Goal: Task Accomplishment & Management: Complete application form

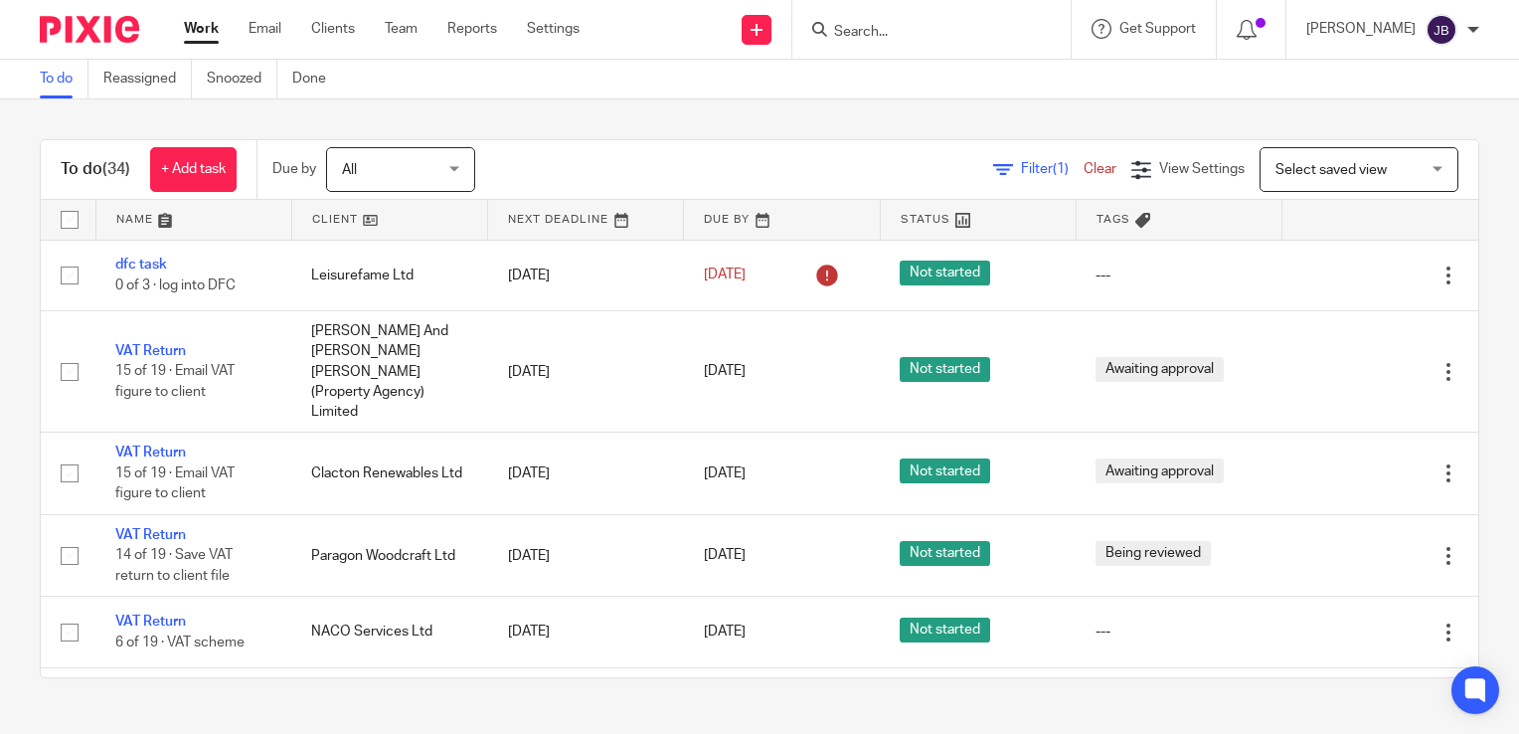
scroll to position [398, 0]
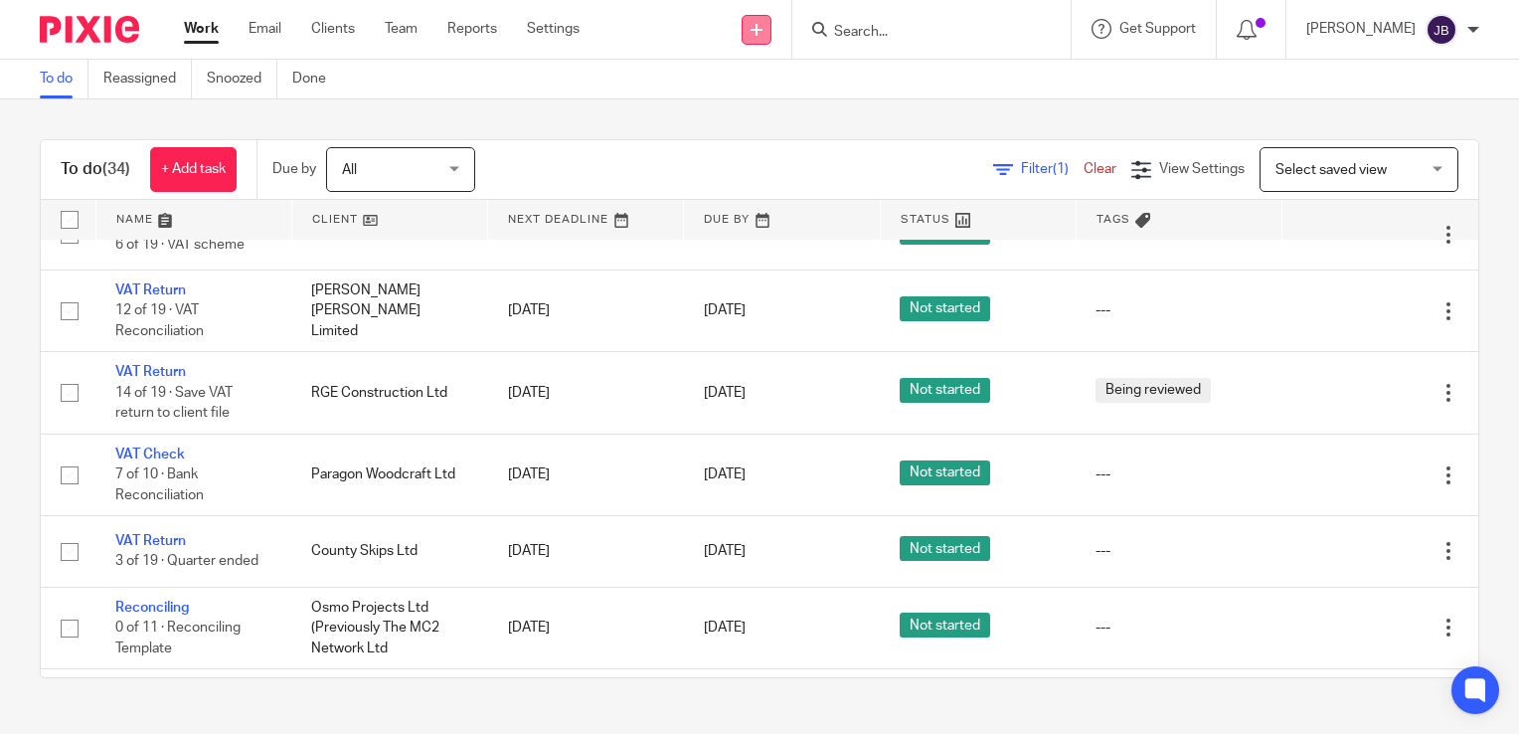
click at [772, 35] on link at bounding box center [757, 30] width 30 height 30
click at [771, 116] on link "Create task" at bounding box center [780, 121] width 139 height 29
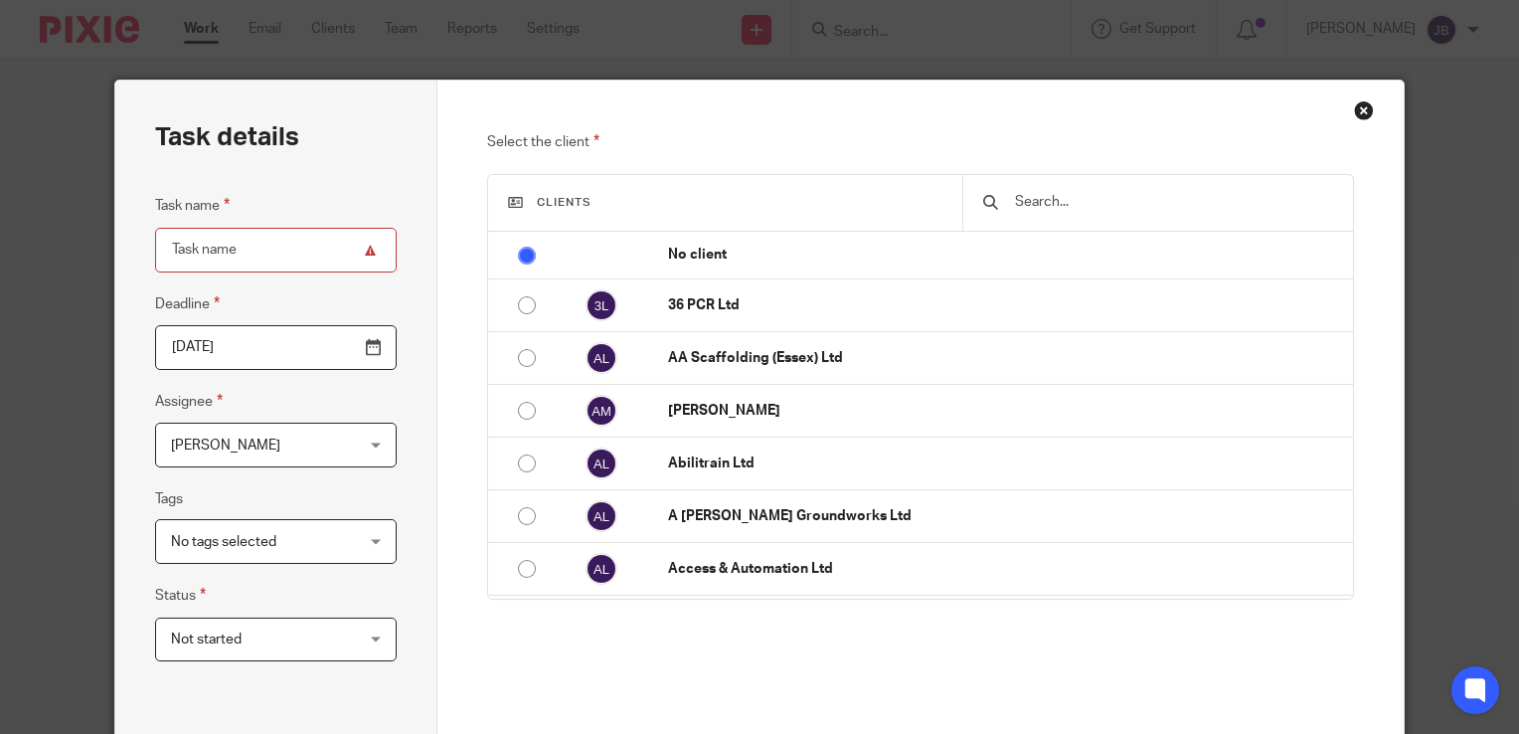
click at [1026, 207] on input "text" at bounding box center [1173, 202] width 321 height 22
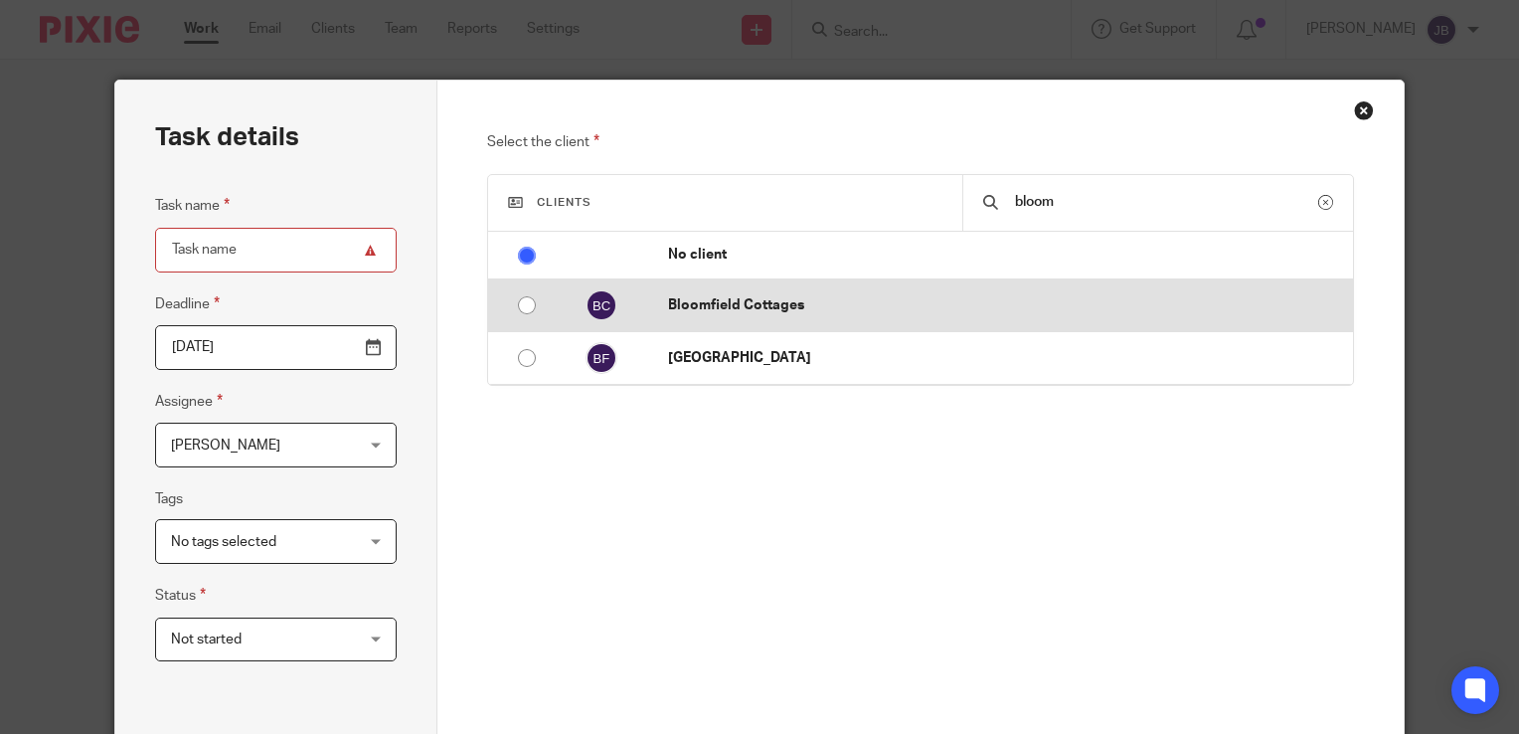
type input "bloom"
click at [735, 316] on td "Bloomfield Cottages" at bounding box center [1000, 305] width 705 height 53
radio input "false"
radio input "true"
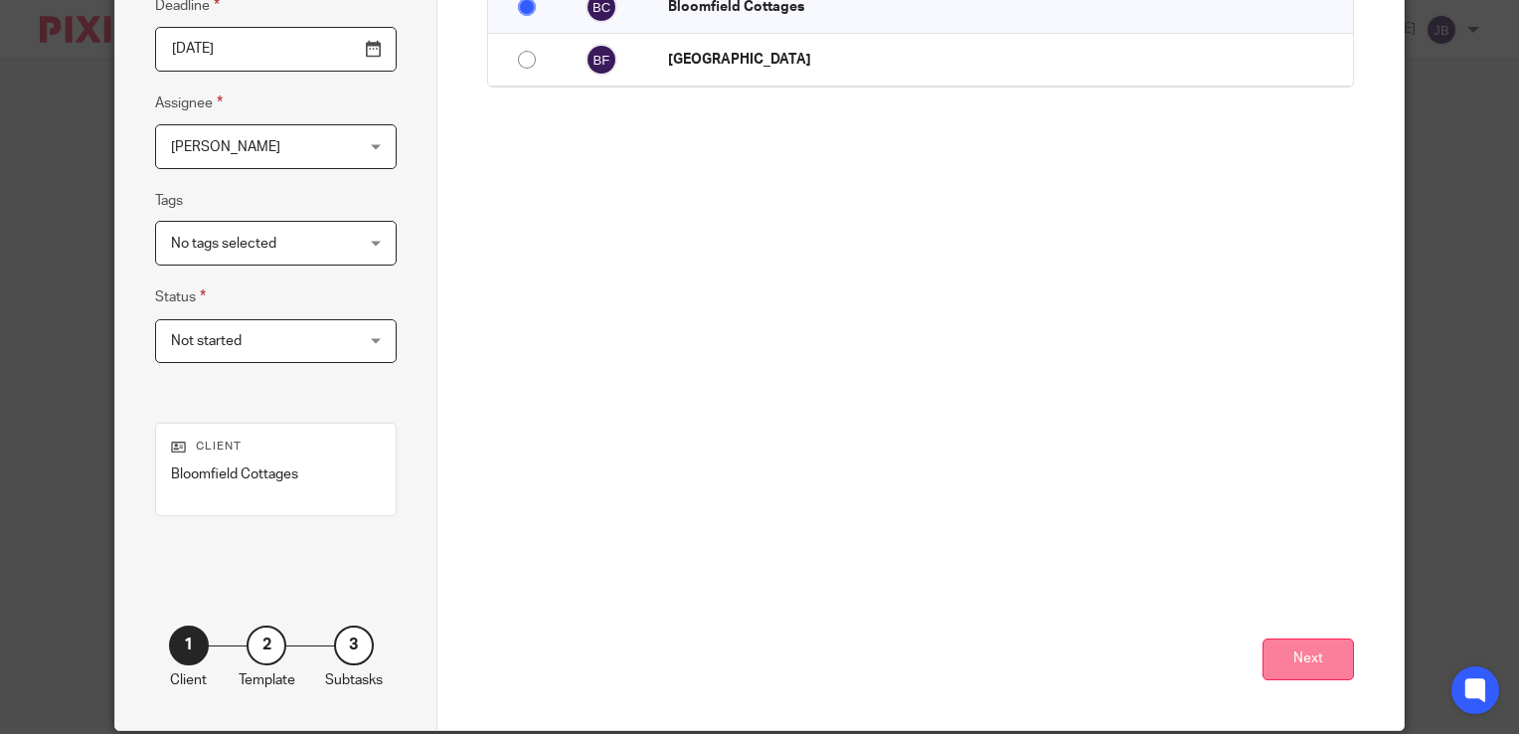
click at [1306, 644] on button "Next" at bounding box center [1308, 659] width 91 height 43
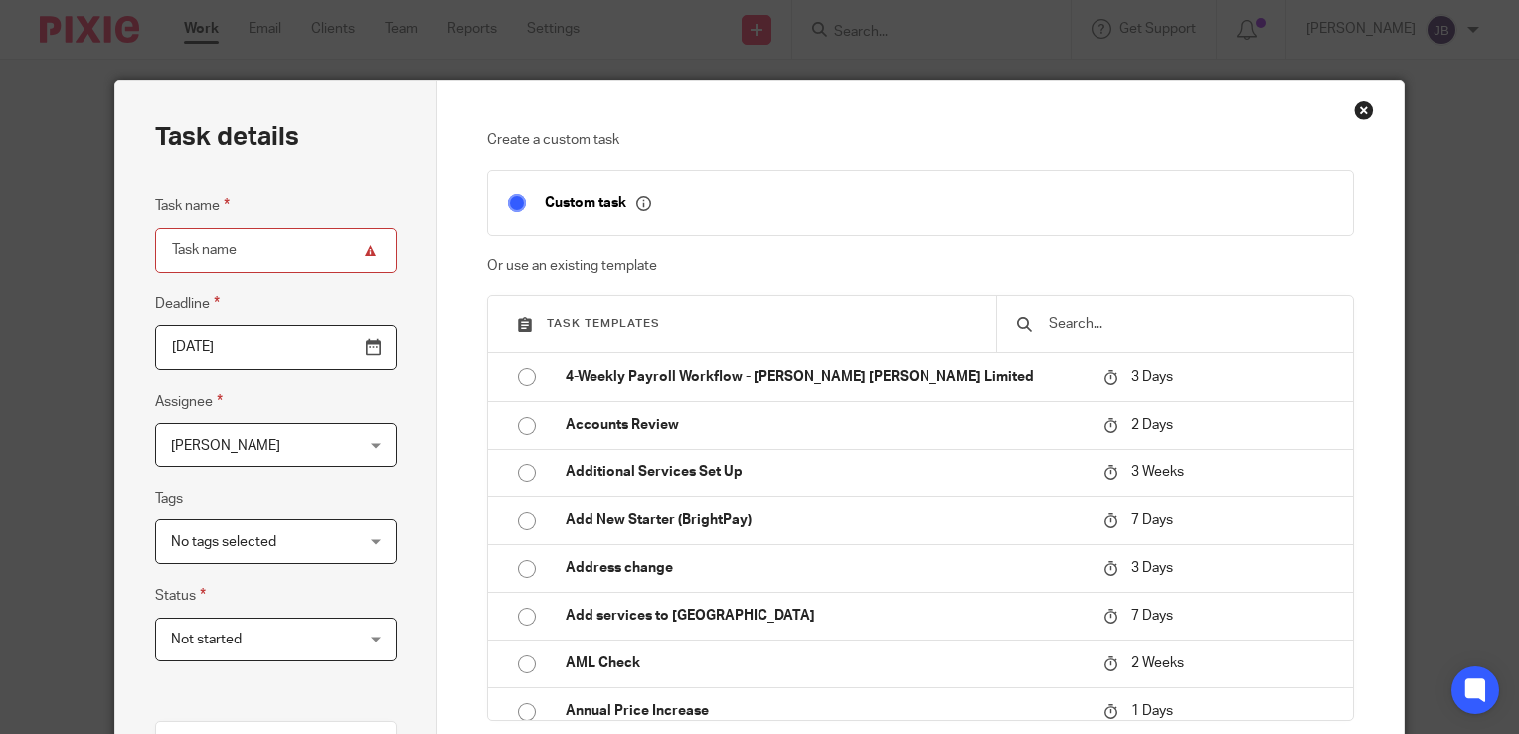
click at [1074, 322] on input "text" at bounding box center [1190, 324] width 286 height 22
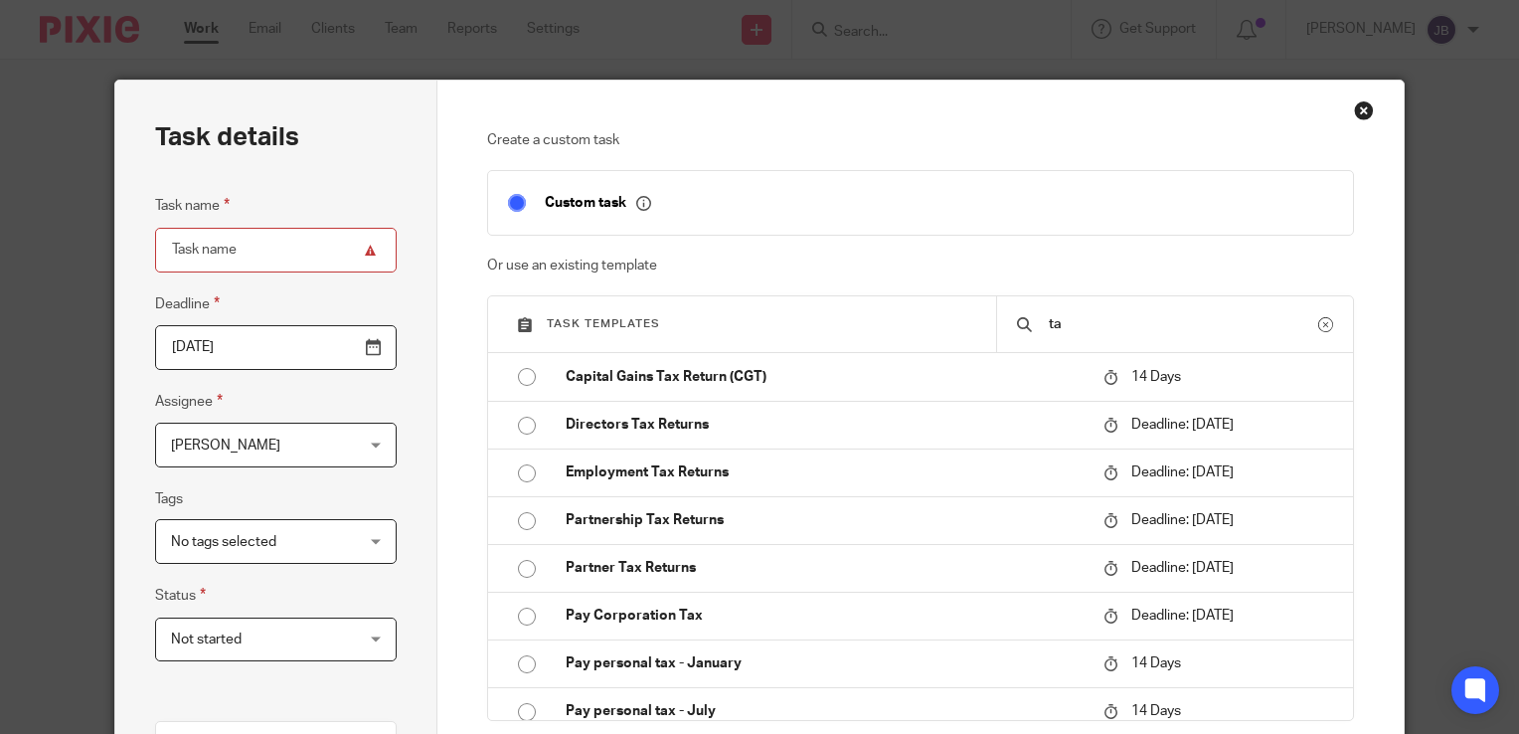
type input "t"
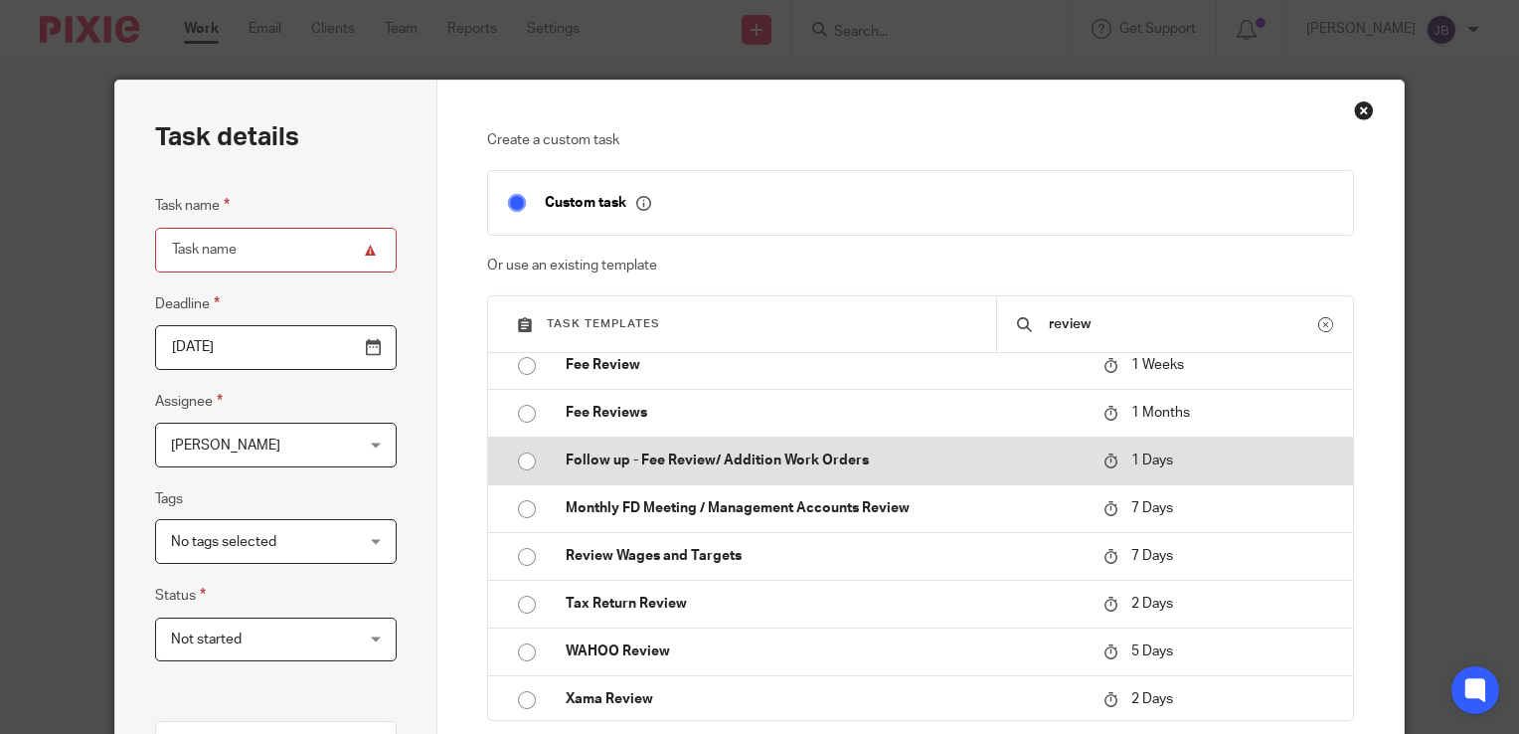
scroll to position [109, 0]
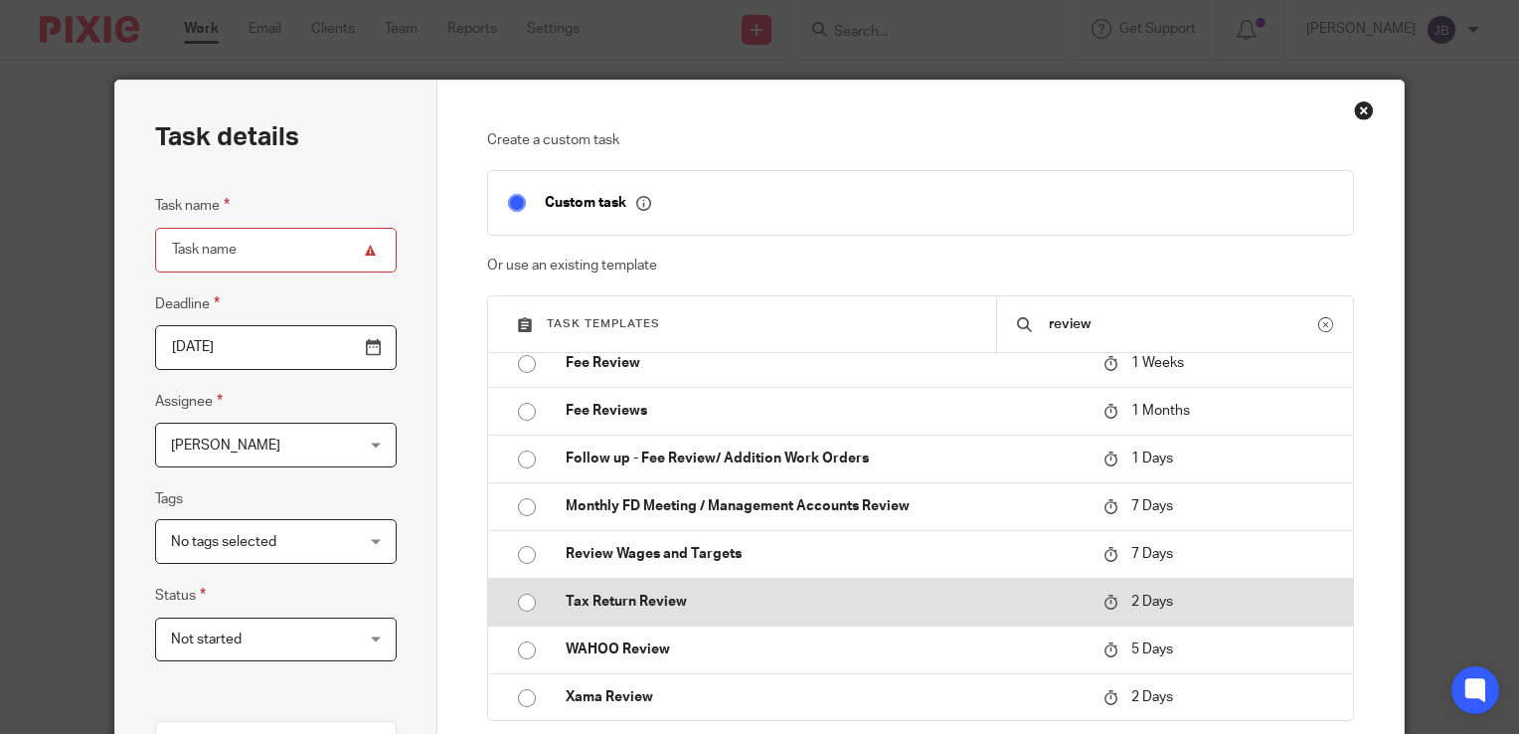
type input "review"
click at [608, 587] on td "Tax Return Review" at bounding box center [820, 602] width 548 height 48
type input "2025-08-17"
type input "Tax Return Review"
checkbox input "false"
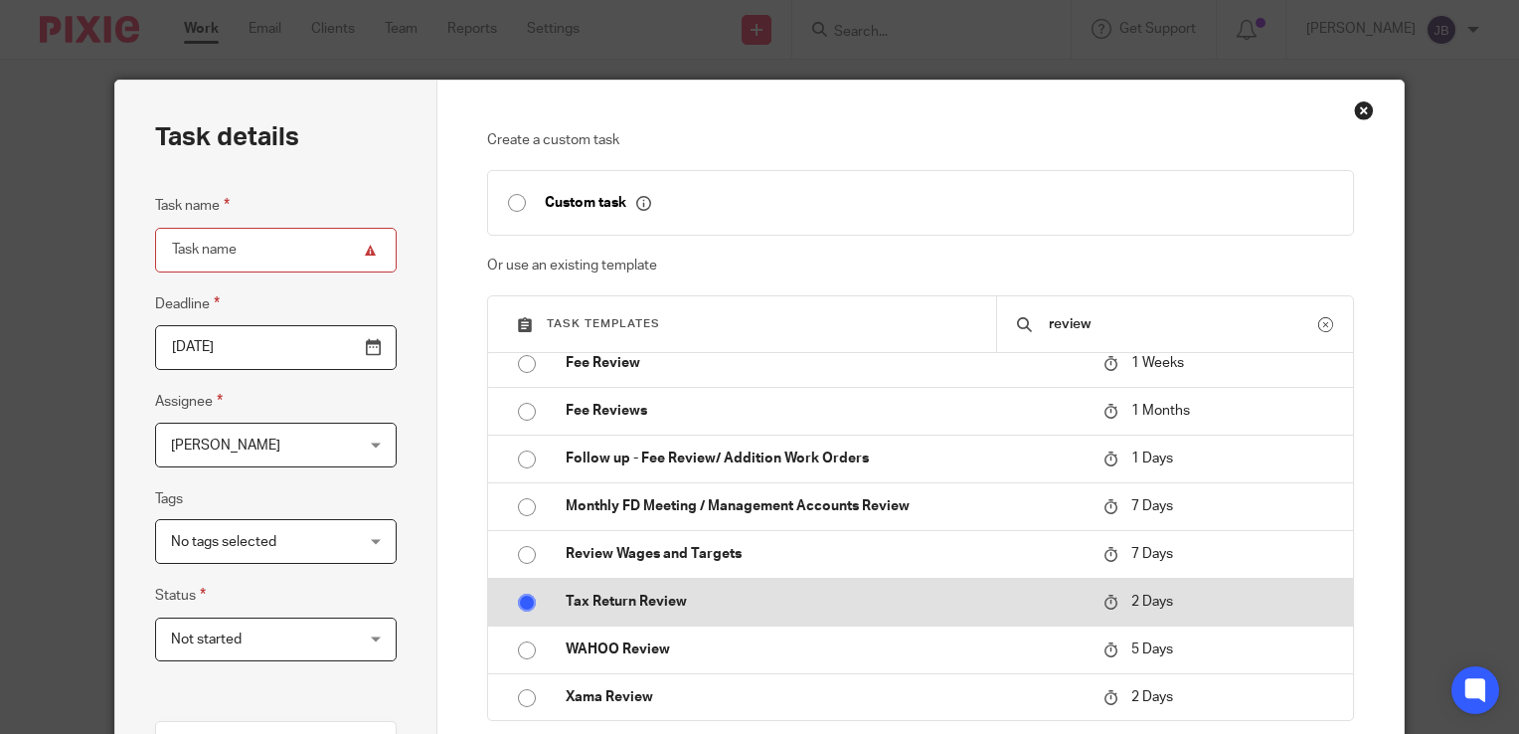
radio input "true"
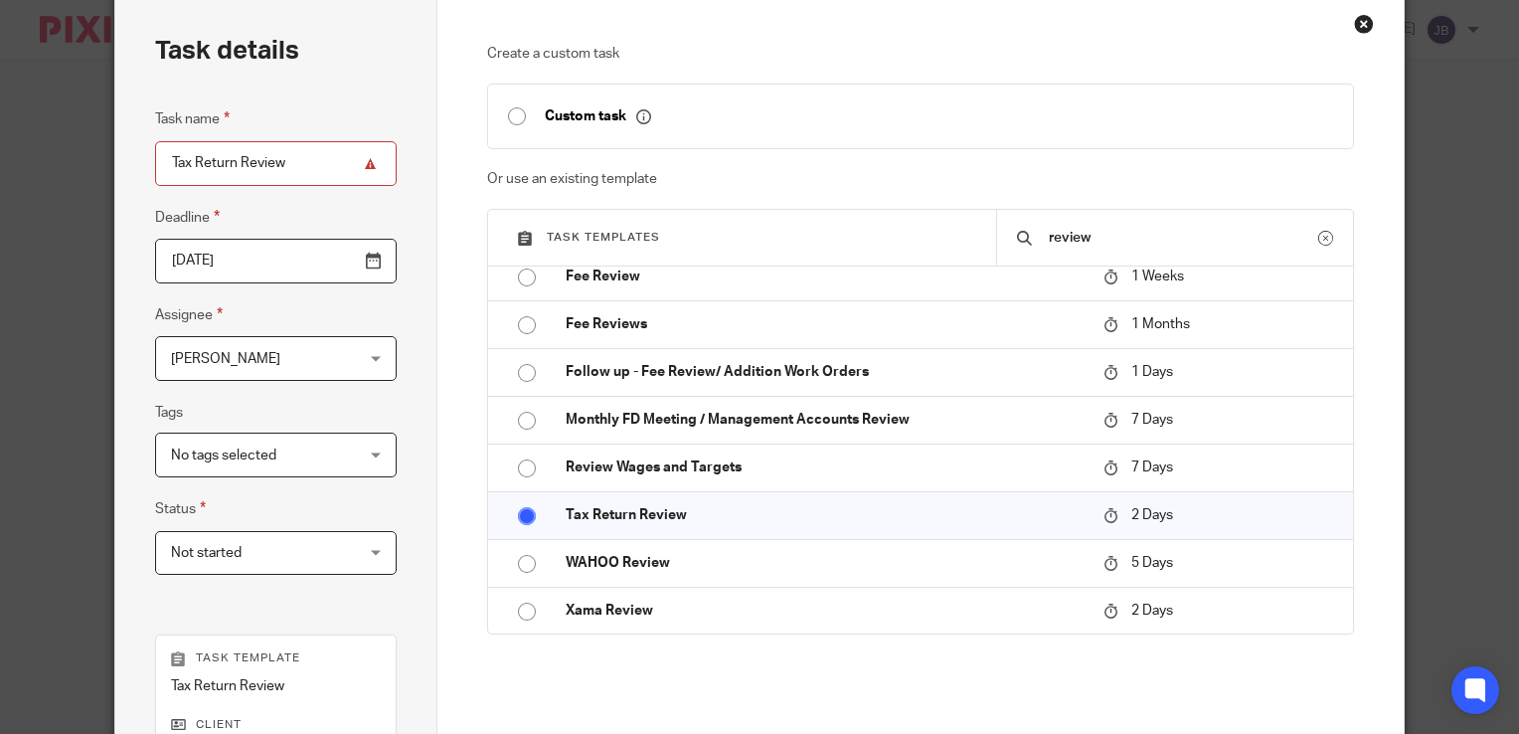
scroll to position [298, 0]
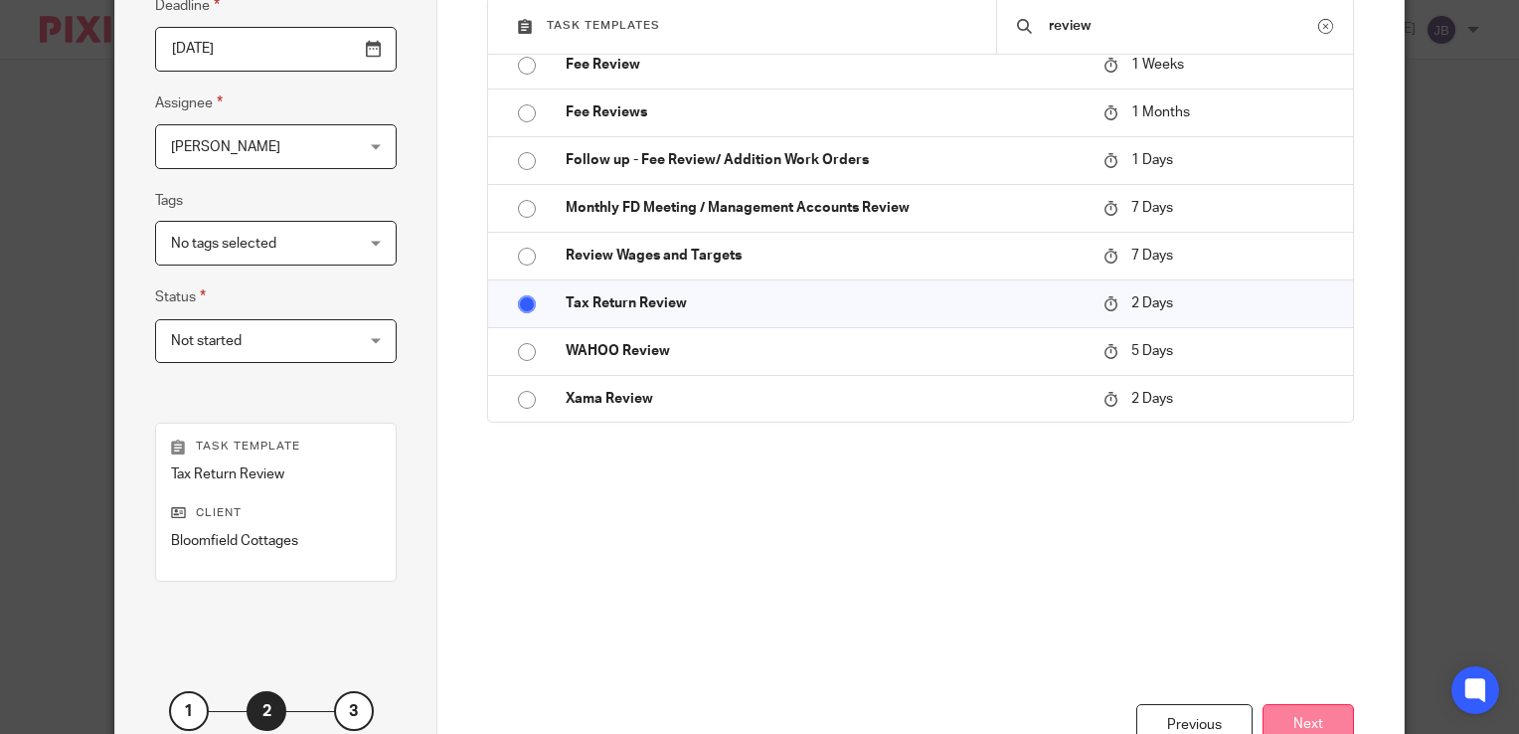
click at [1298, 710] on button "Next" at bounding box center [1308, 725] width 91 height 43
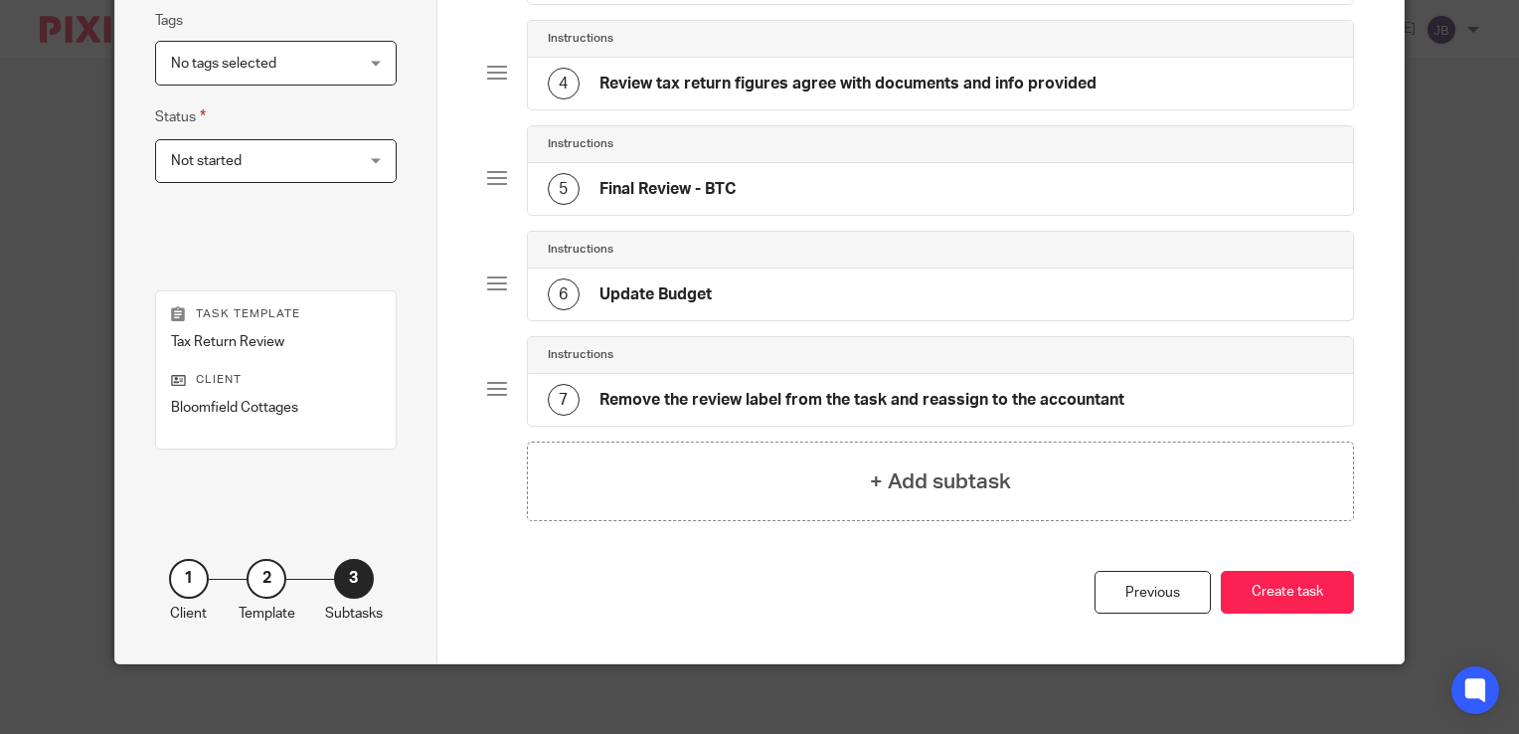
scroll to position [483, 0]
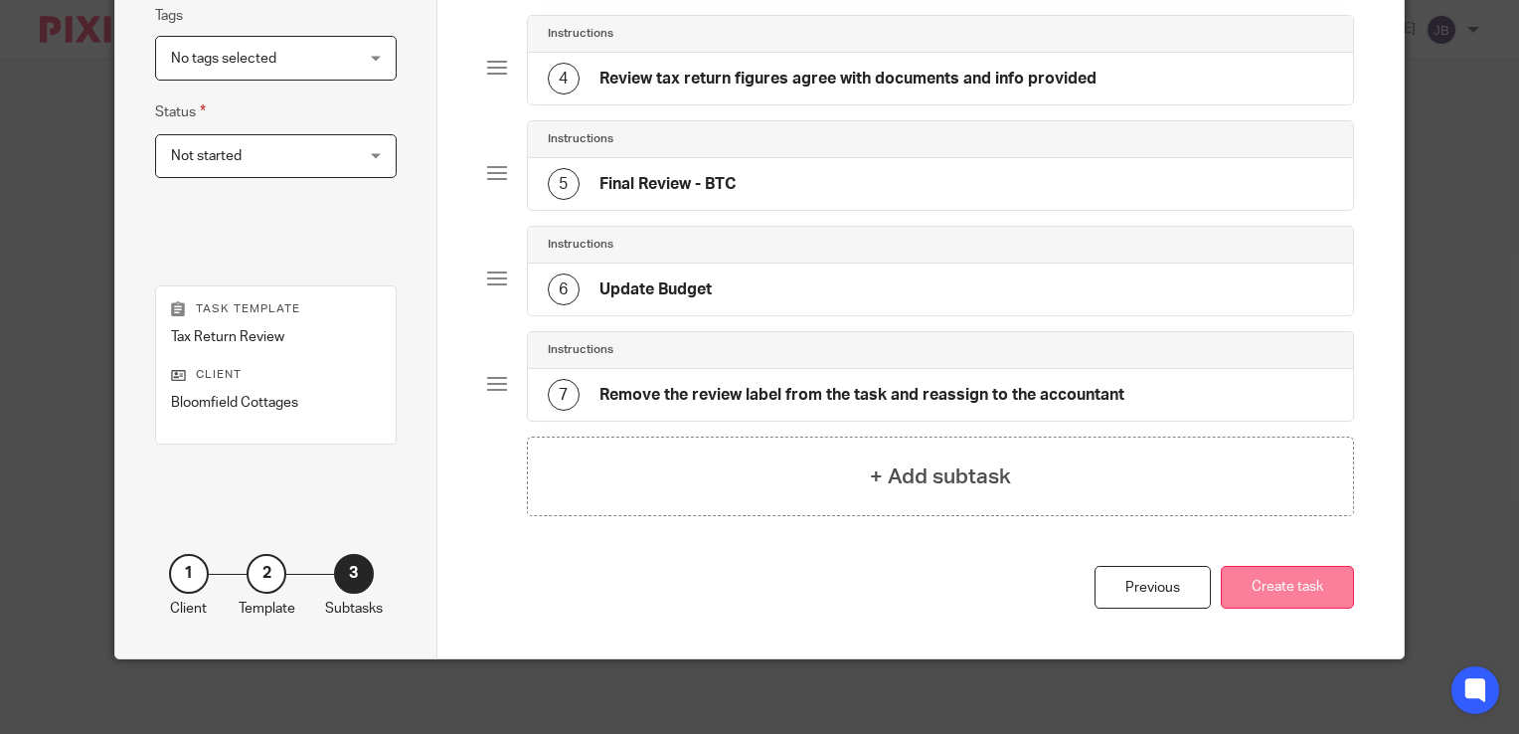
click at [1256, 566] on button "Create task" at bounding box center [1287, 587] width 133 height 43
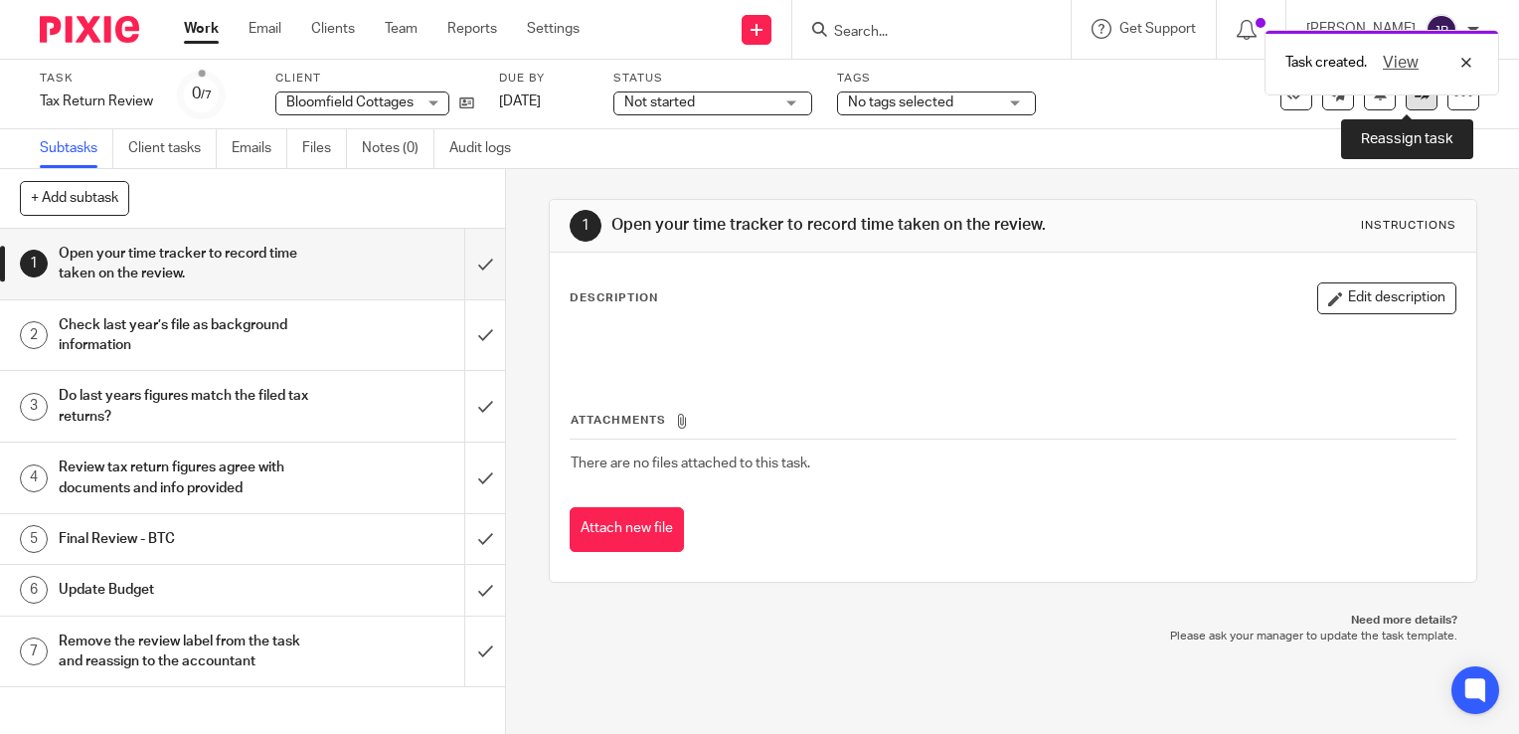
click at [1408, 102] on link at bounding box center [1422, 95] width 32 height 32
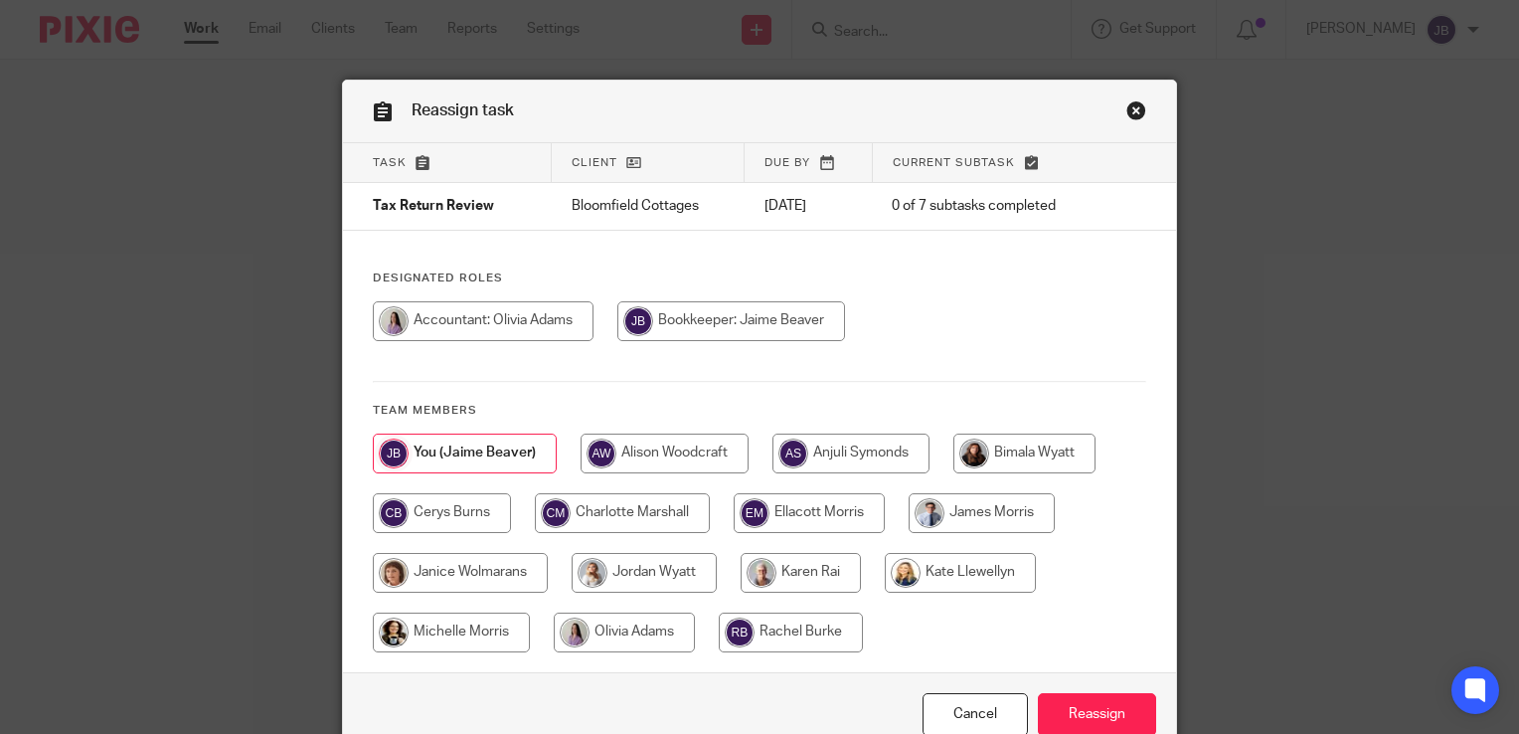
drag, startPoint x: 609, startPoint y: 626, endPoint x: 682, endPoint y: 647, distance: 75.5
click at [609, 627] on input "radio" at bounding box center [624, 632] width 141 height 40
radio input "true"
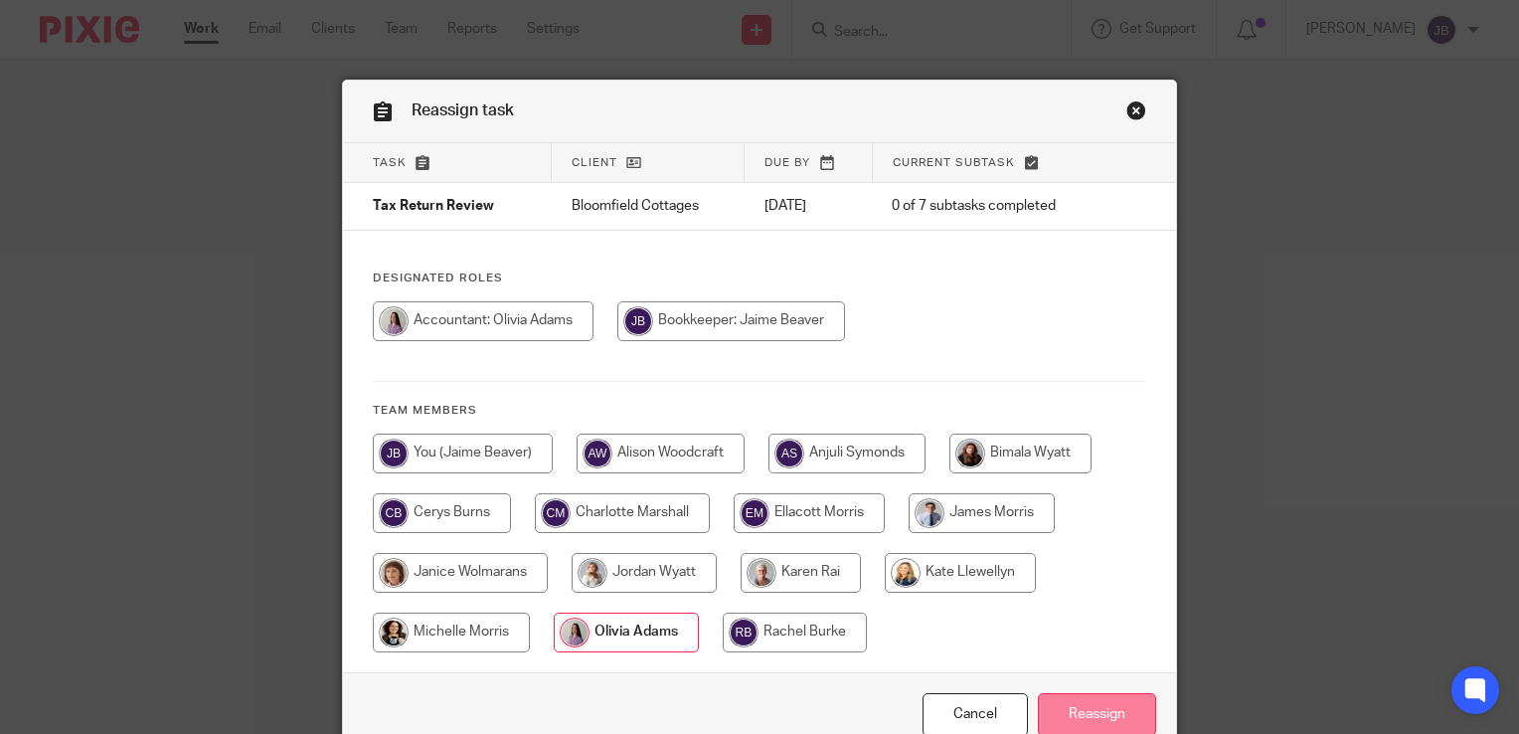
click at [1083, 700] on input "Reassign" at bounding box center [1097, 714] width 118 height 43
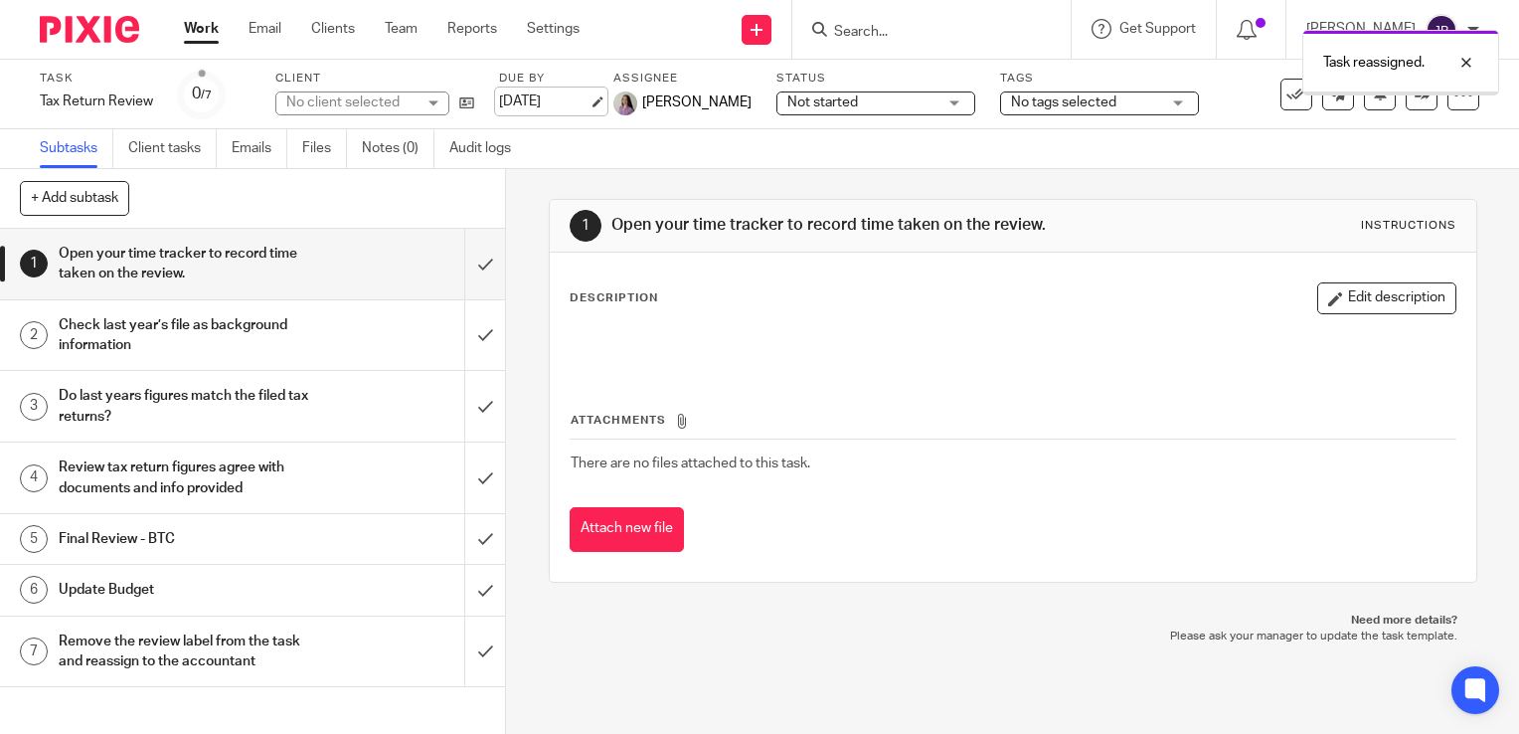
click at [540, 91] on link "[DATE]" at bounding box center [543, 101] width 89 height 21
click at [207, 29] on link "Work" at bounding box center [201, 29] width 35 height 20
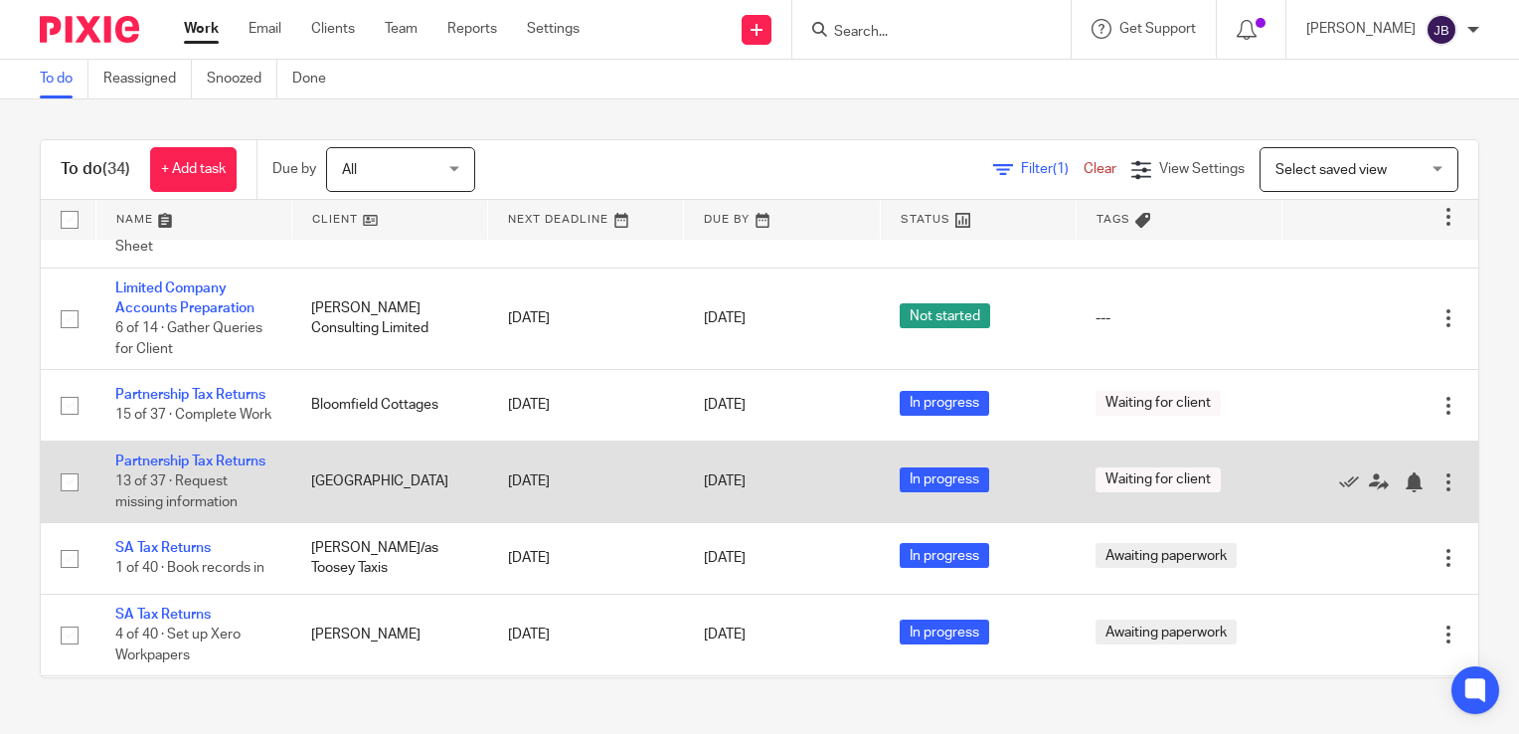
scroll to position [2187, 0]
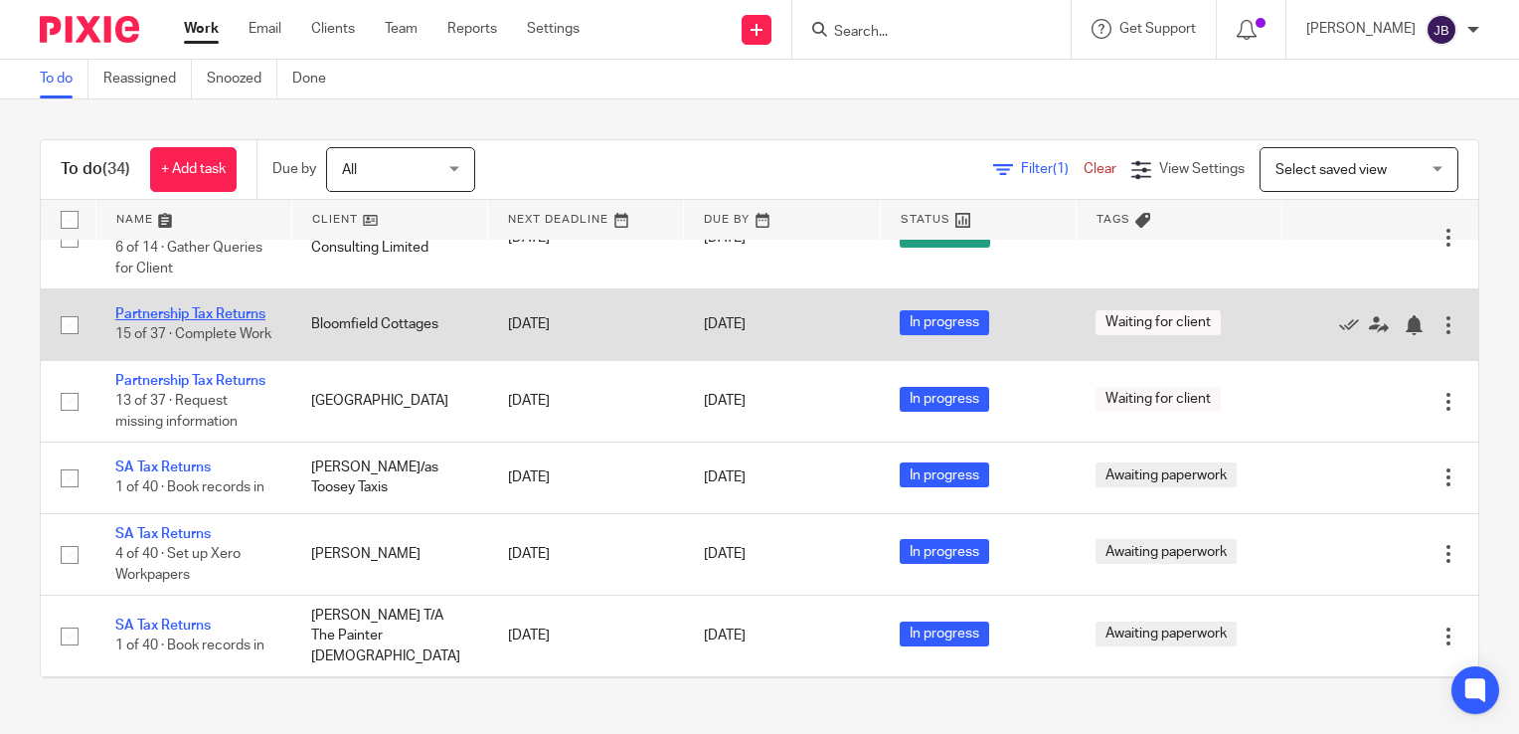
click at [172, 307] on link "Partnership Tax Returns" at bounding box center [190, 314] width 150 height 14
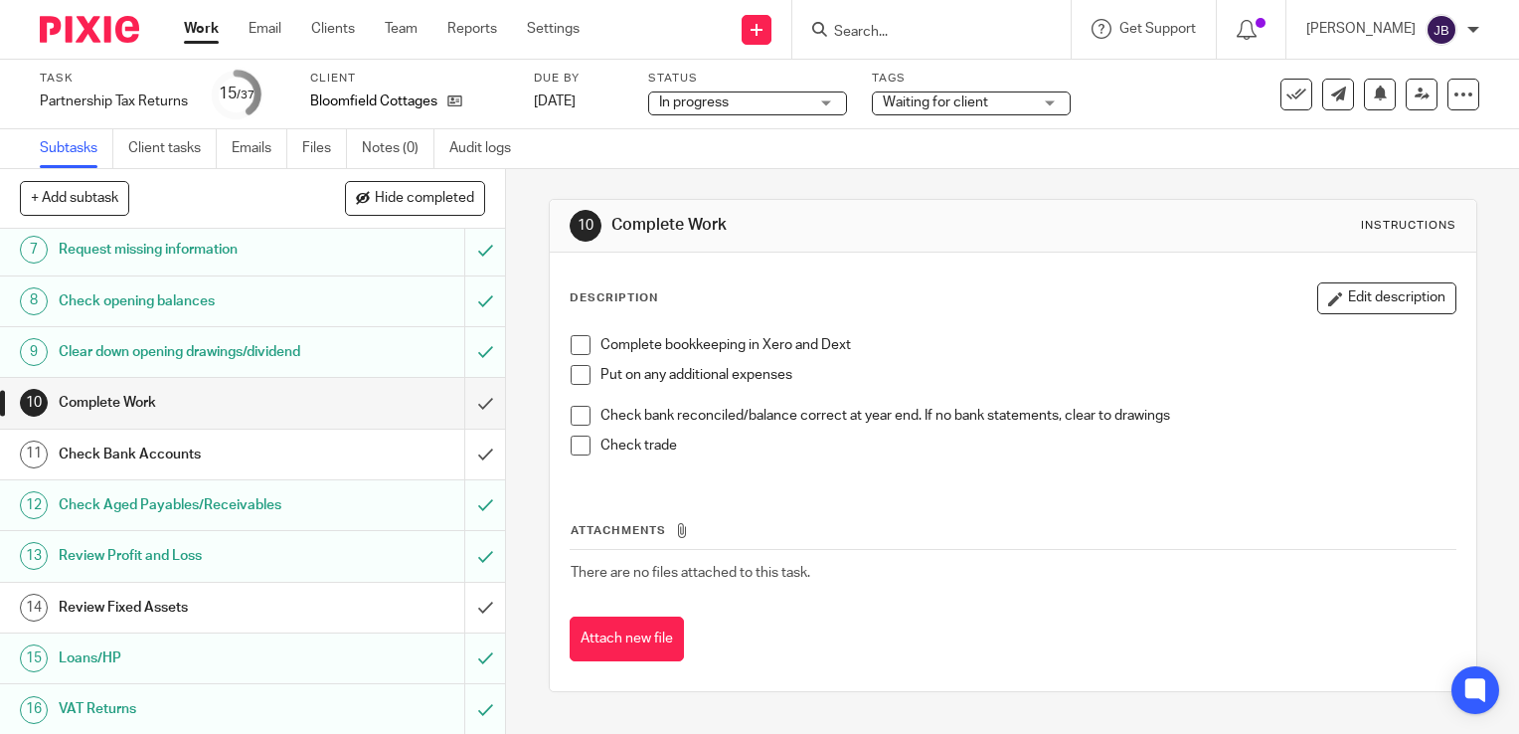
scroll to position [398, 0]
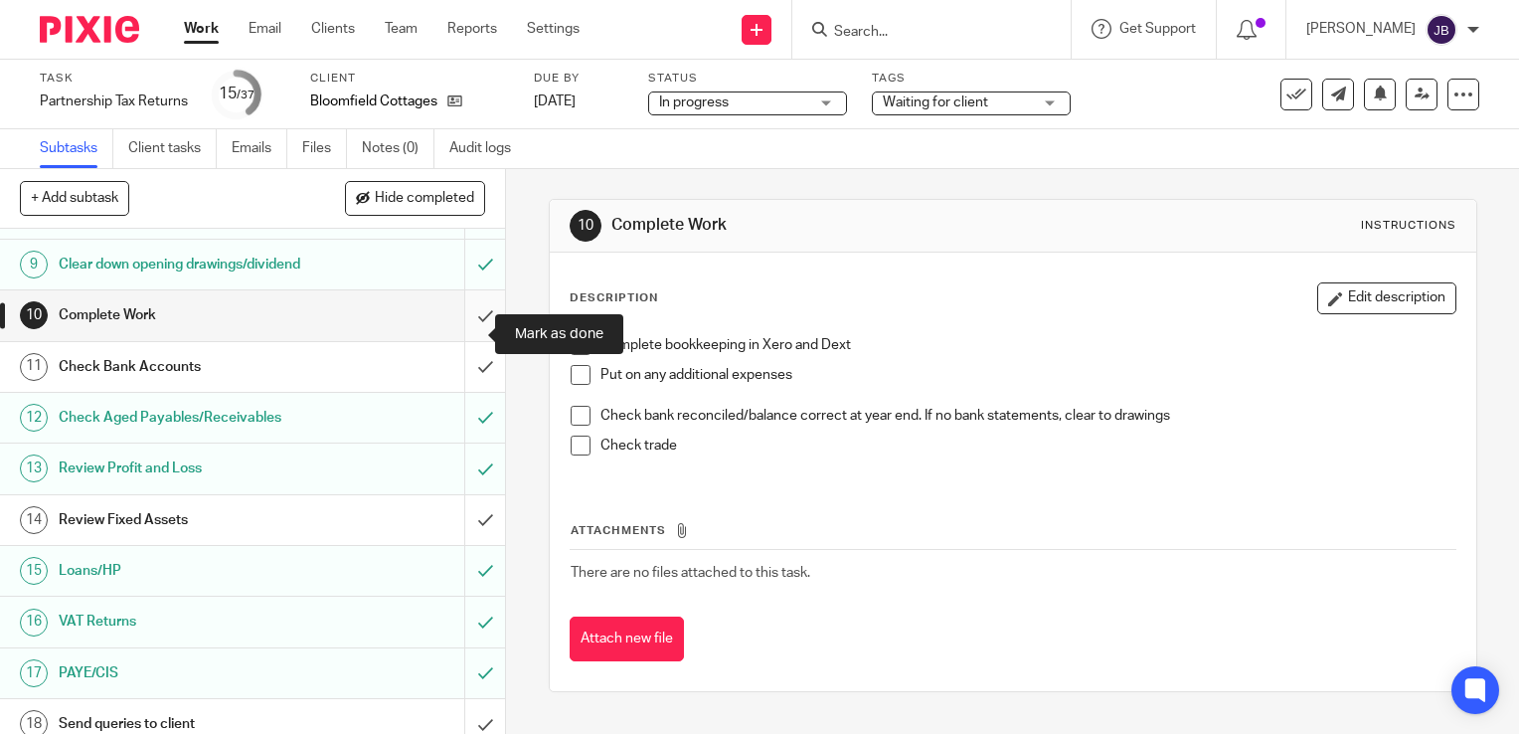
click at [459, 332] on input "submit" at bounding box center [252, 315] width 505 height 50
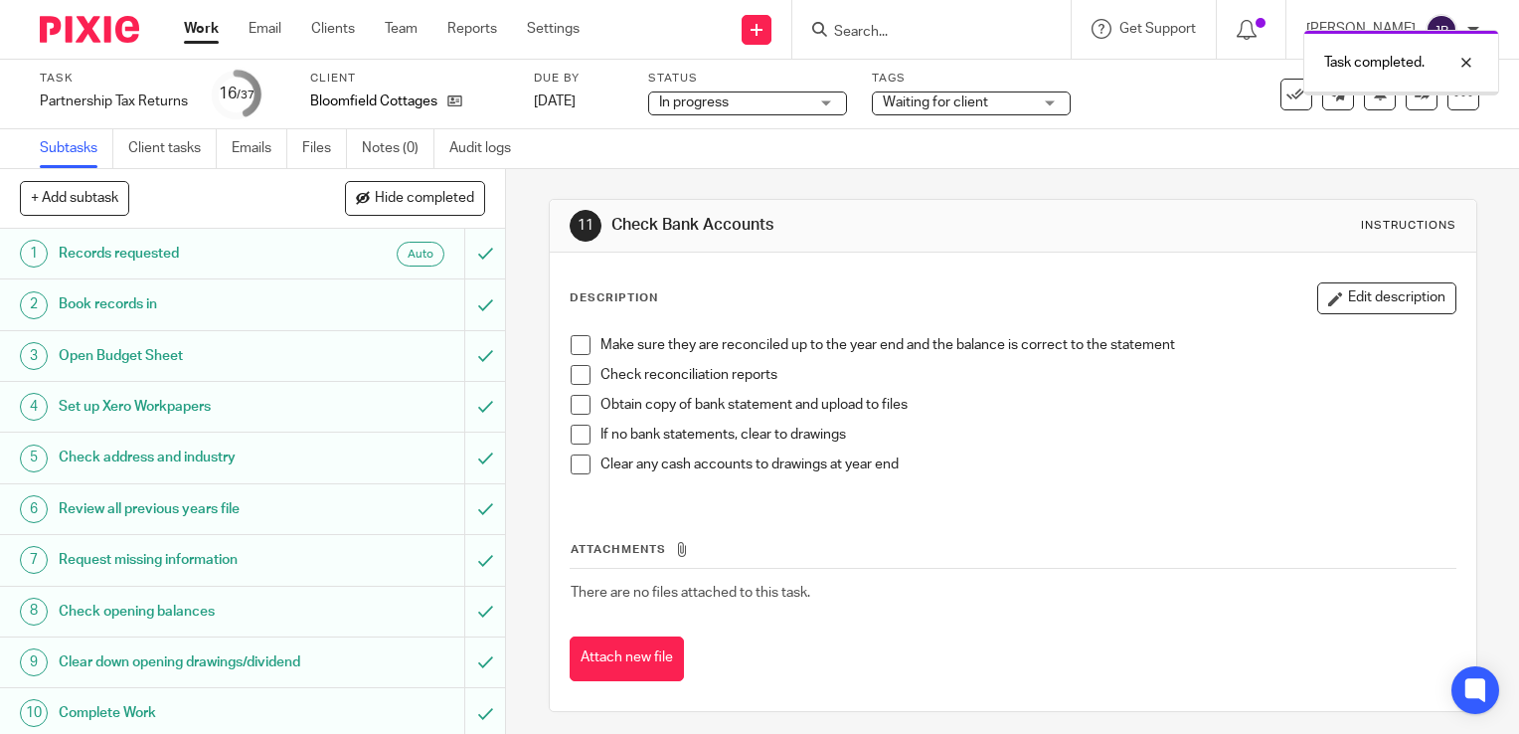
scroll to position [398, 0]
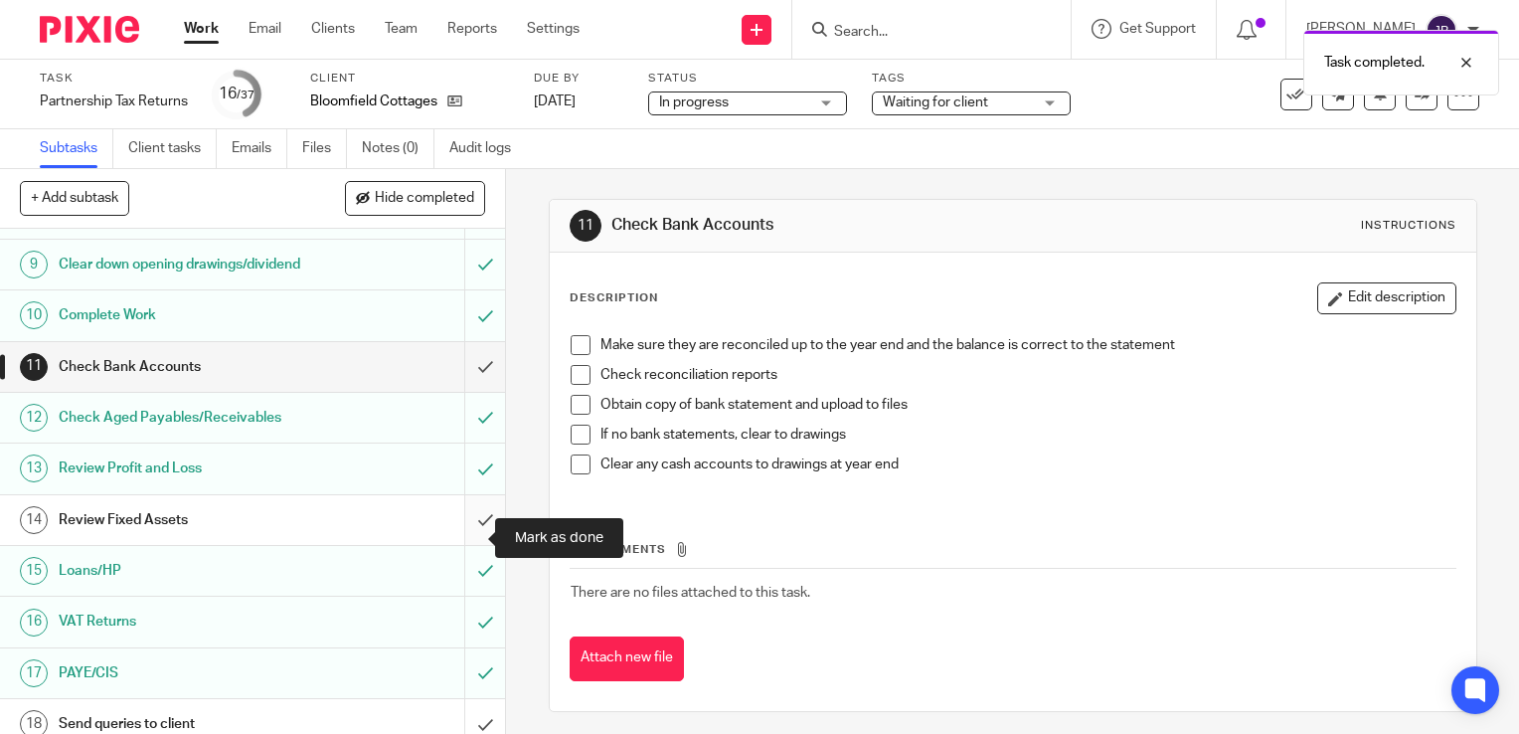
click at [461, 540] on input "submit" at bounding box center [252, 520] width 505 height 50
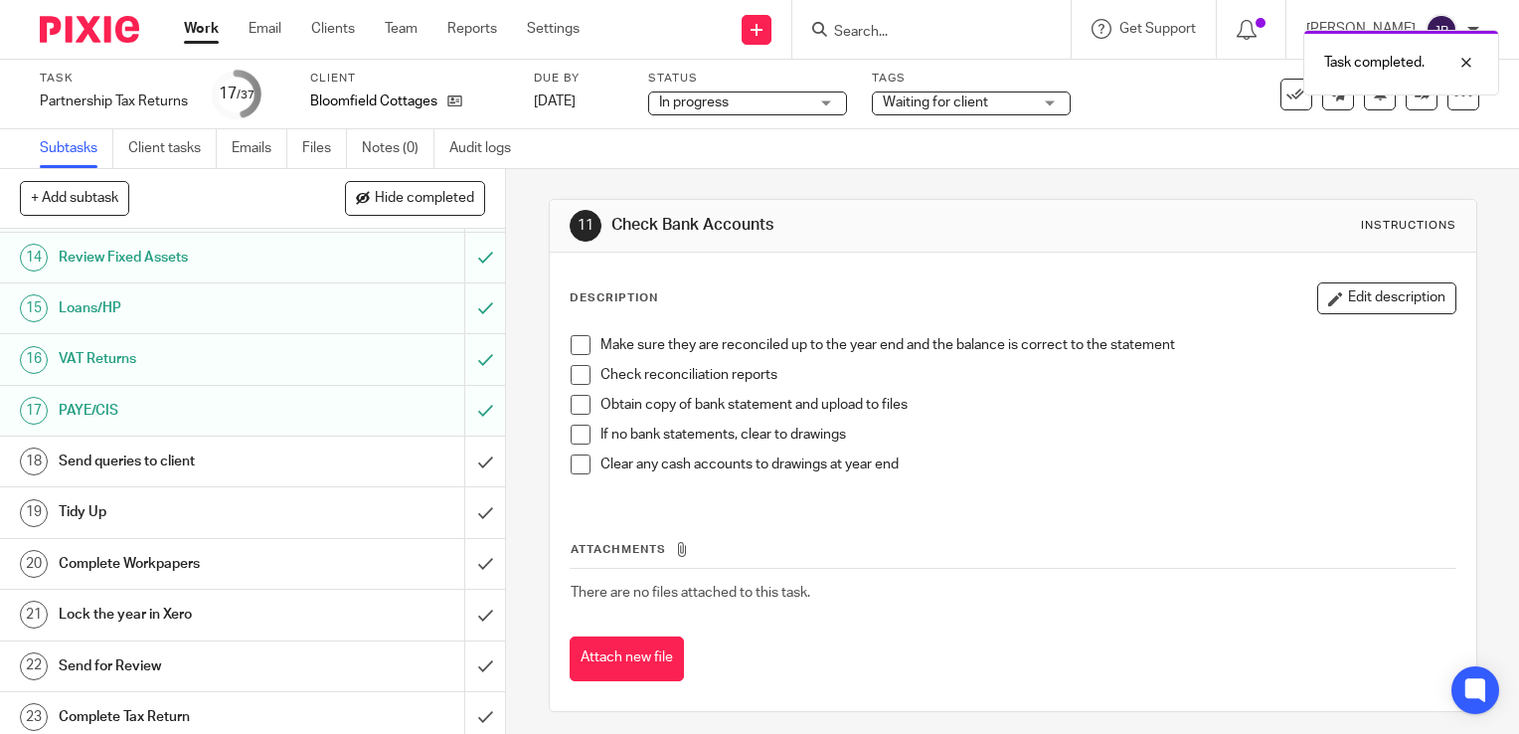
scroll to position [696, 0]
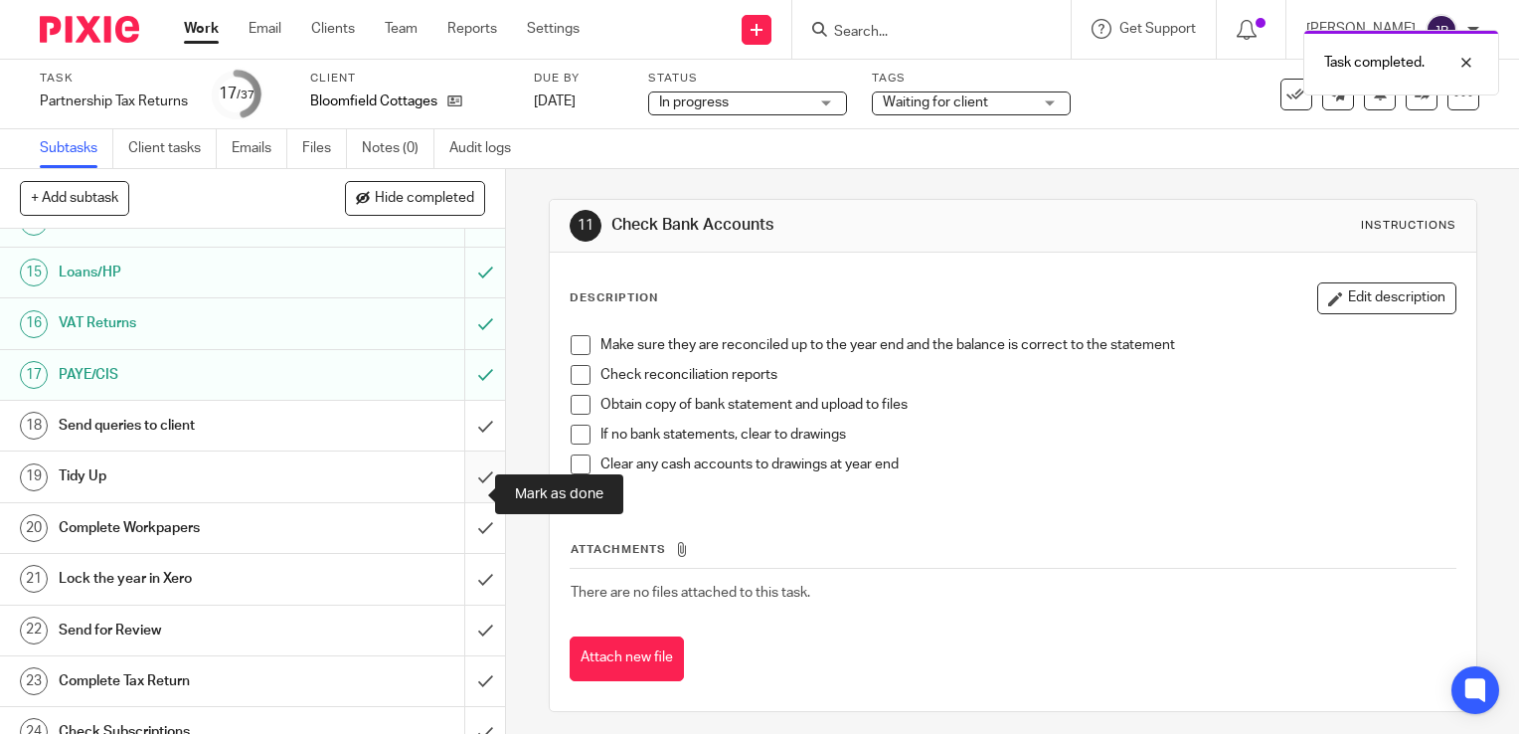
click at [462, 493] on input "submit" at bounding box center [252, 476] width 505 height 50
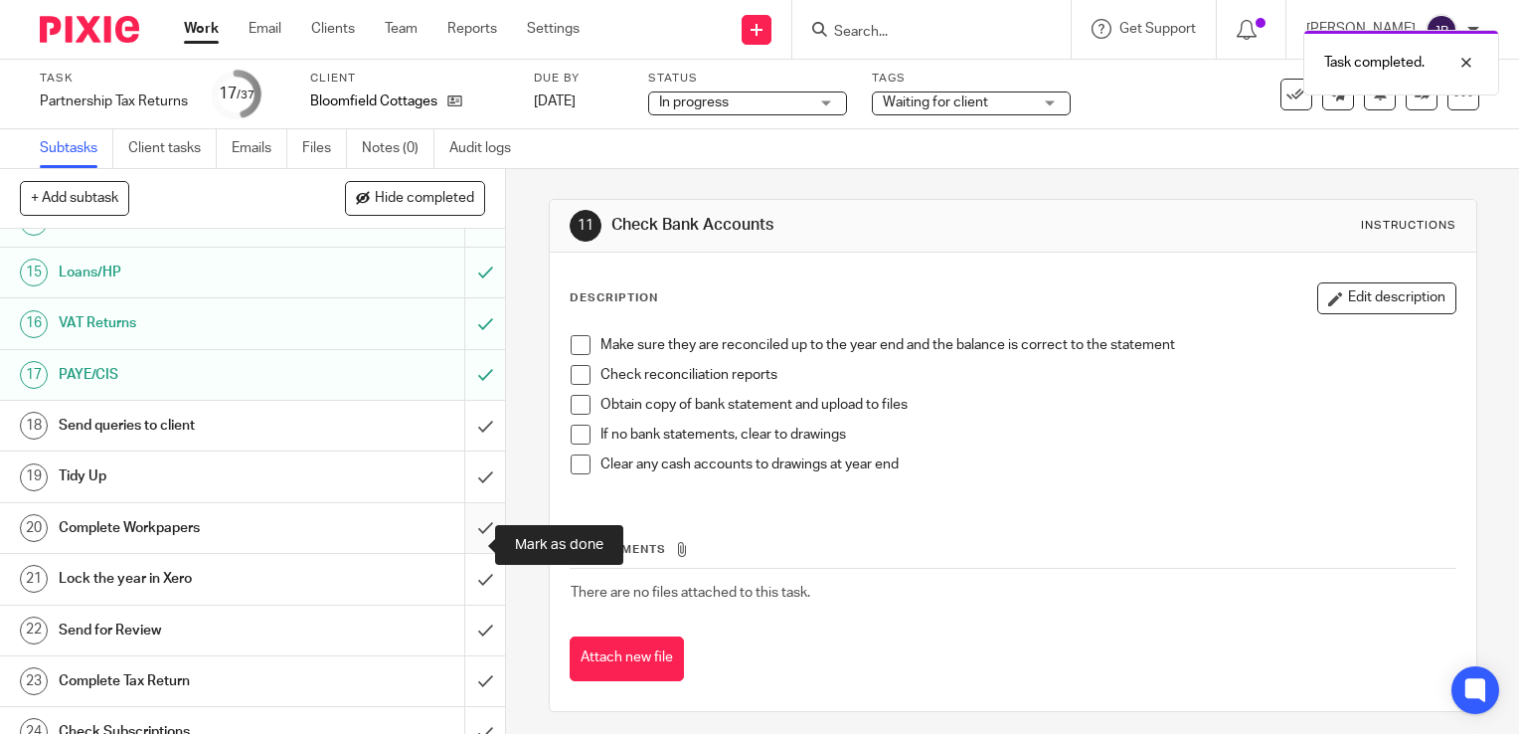
click at [461, 553] on input "submit" at bounding box center [252, 528] width 505 height 50
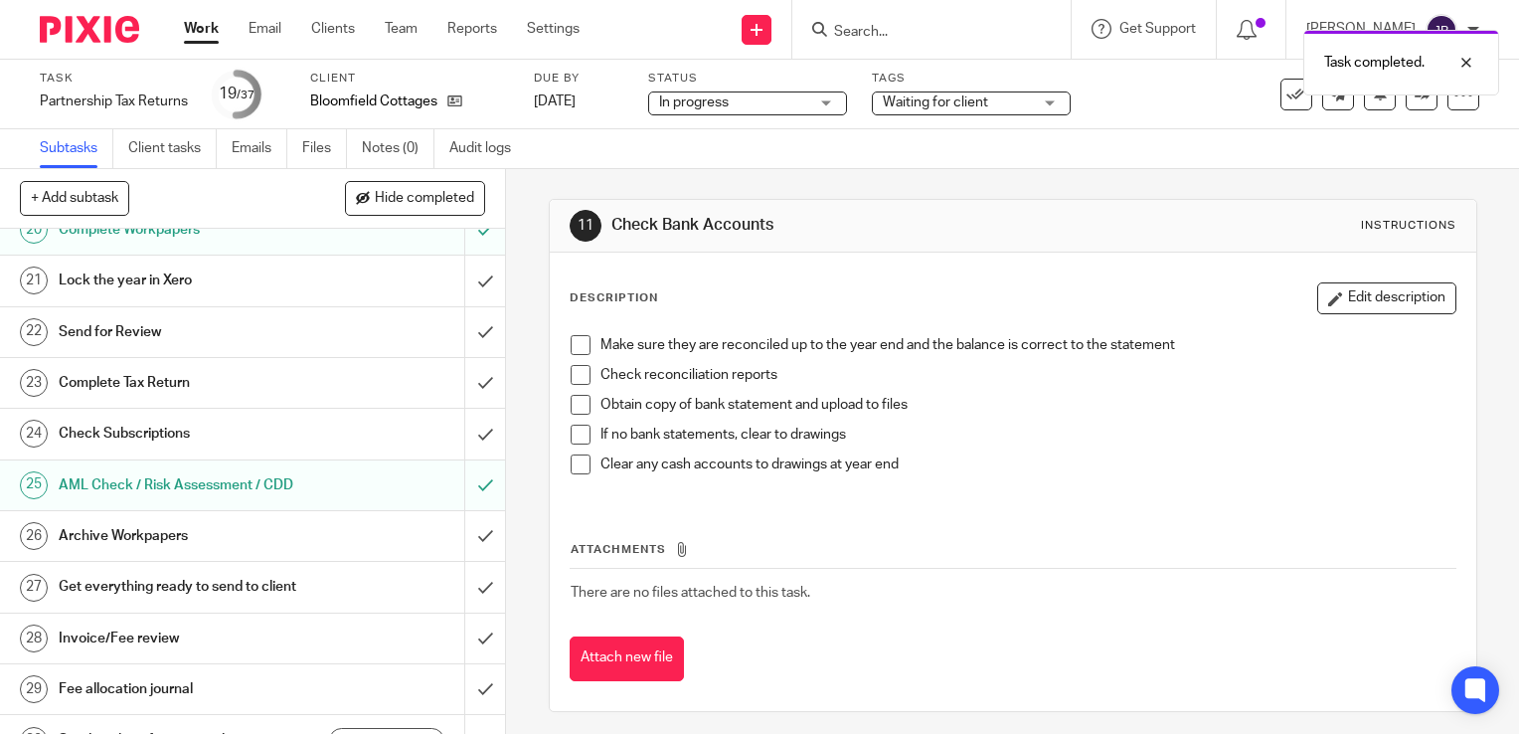
scroll to position [895, 0]
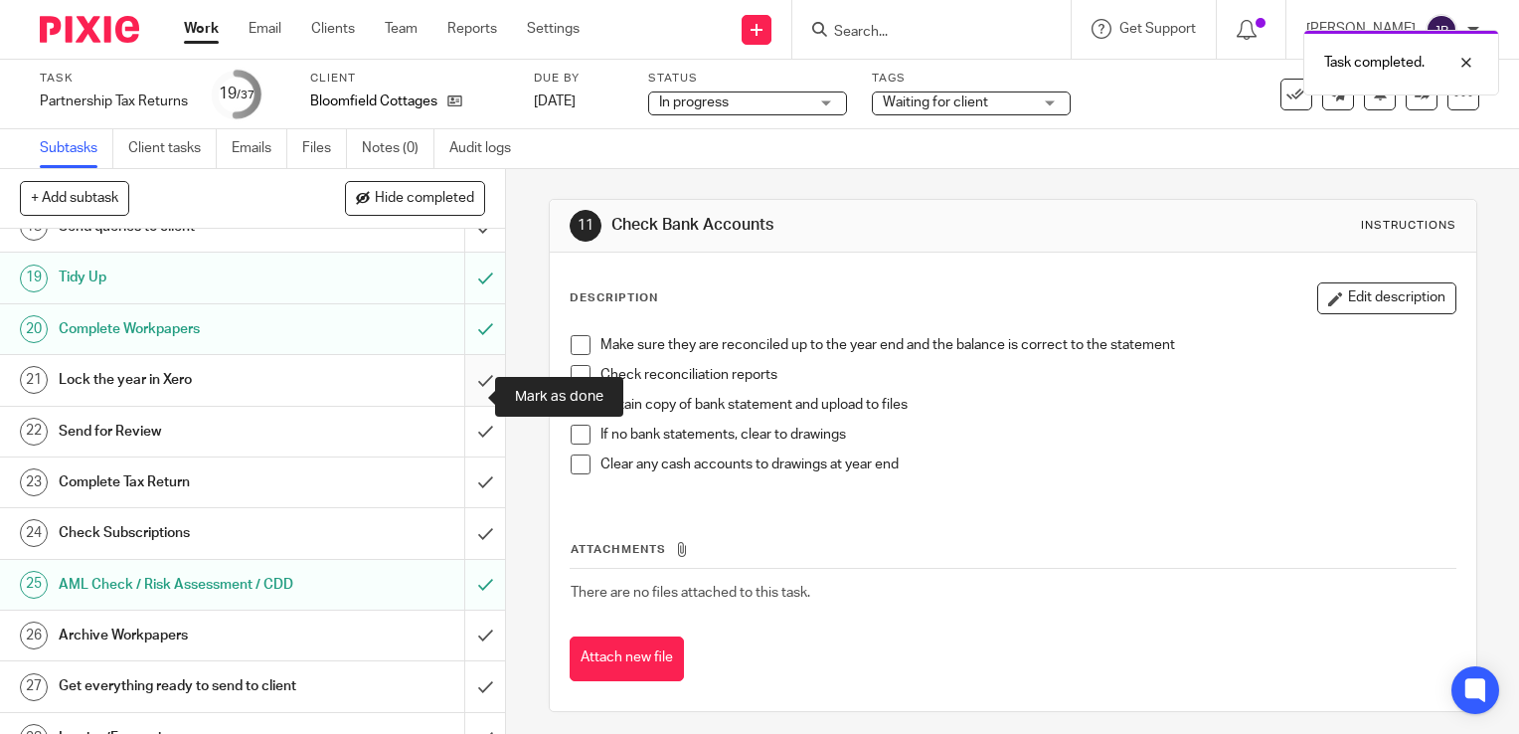
click at [468, 391] on input "submit" at bounding box center [252, 380] width 505 height 50
